Goal: Information Seeking & Learning: Understand process/instructions

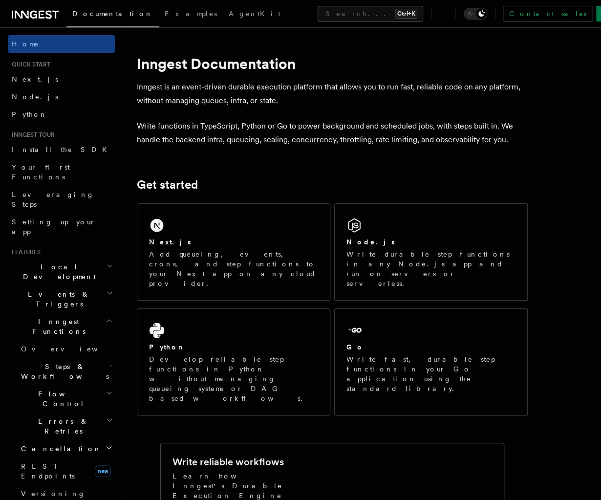
click at [318, 14] on button "Search... Ctrl+K" at bounding box center [371, 14] width 106 height 16
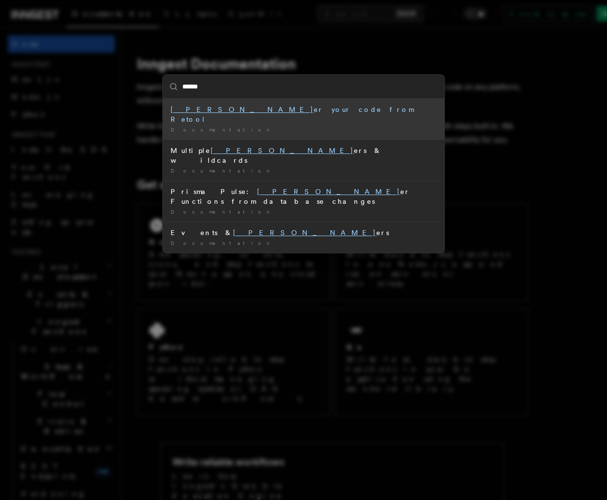
type input "*******"
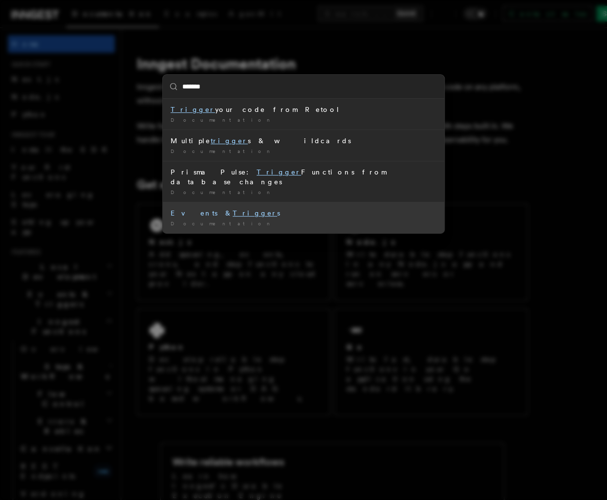
click at [234, 208] on div "Events & Trigger s" at bounding box center [304, 213] width 266 height 10
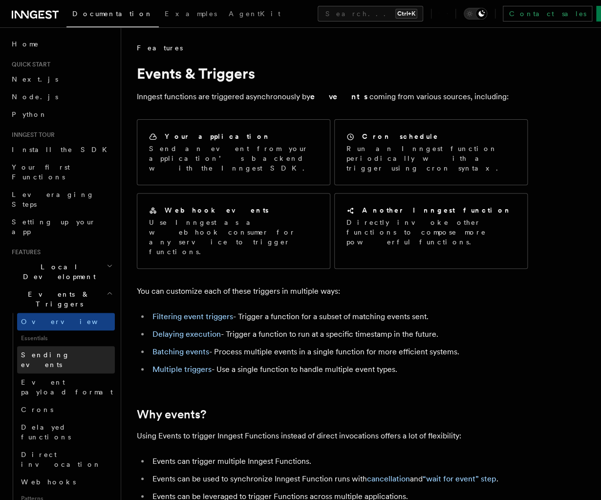
click at [43, 351] on span "Sending events" at bounding box center [45, 360] width 49 height 18
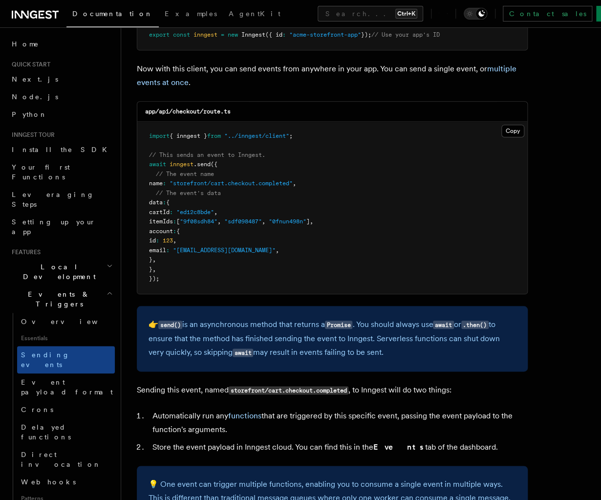
scroll to position [282, 0]
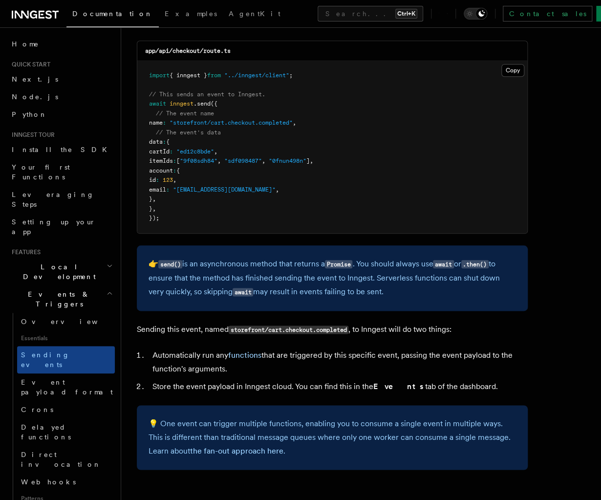
drag, startPoint x: 396, startPoint y: 295, endPoint x: 148, endPoint y: 266, distance: 250.5
click at [148, 266] on div "👉 send() is an asynchronous method that returns a Promise . You should always u…" at bounding box center [332, 277] width 391 height 65
copy p "👉 send() is an asynchronous method that returns a Promise . You should always u…"
